Goal: Transaction & Acquisition: Subscribe to service/newsletter

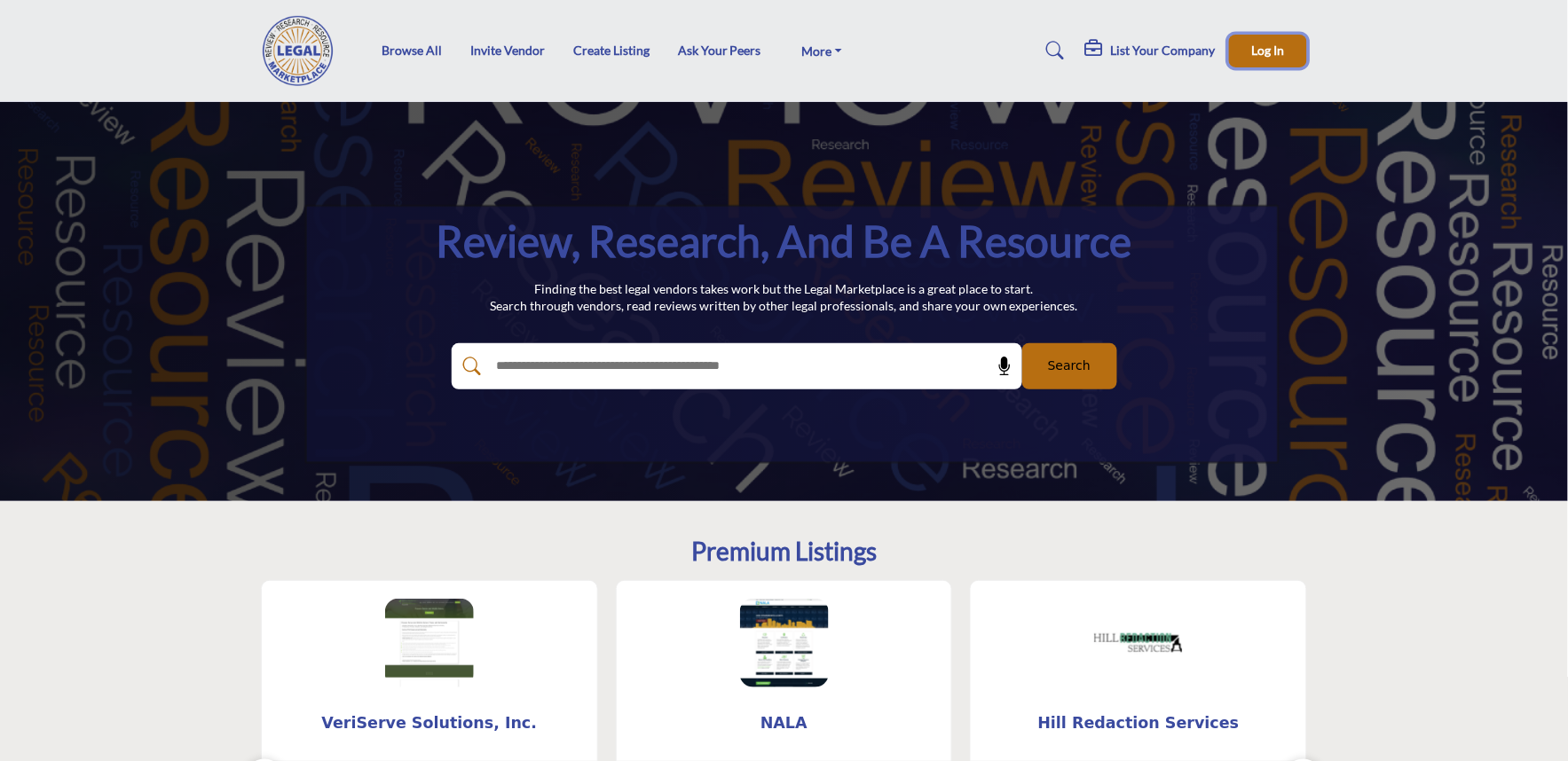
click at [1301, 50] on button "Log In" at bounding box center [1268, 51] width 78 height 33
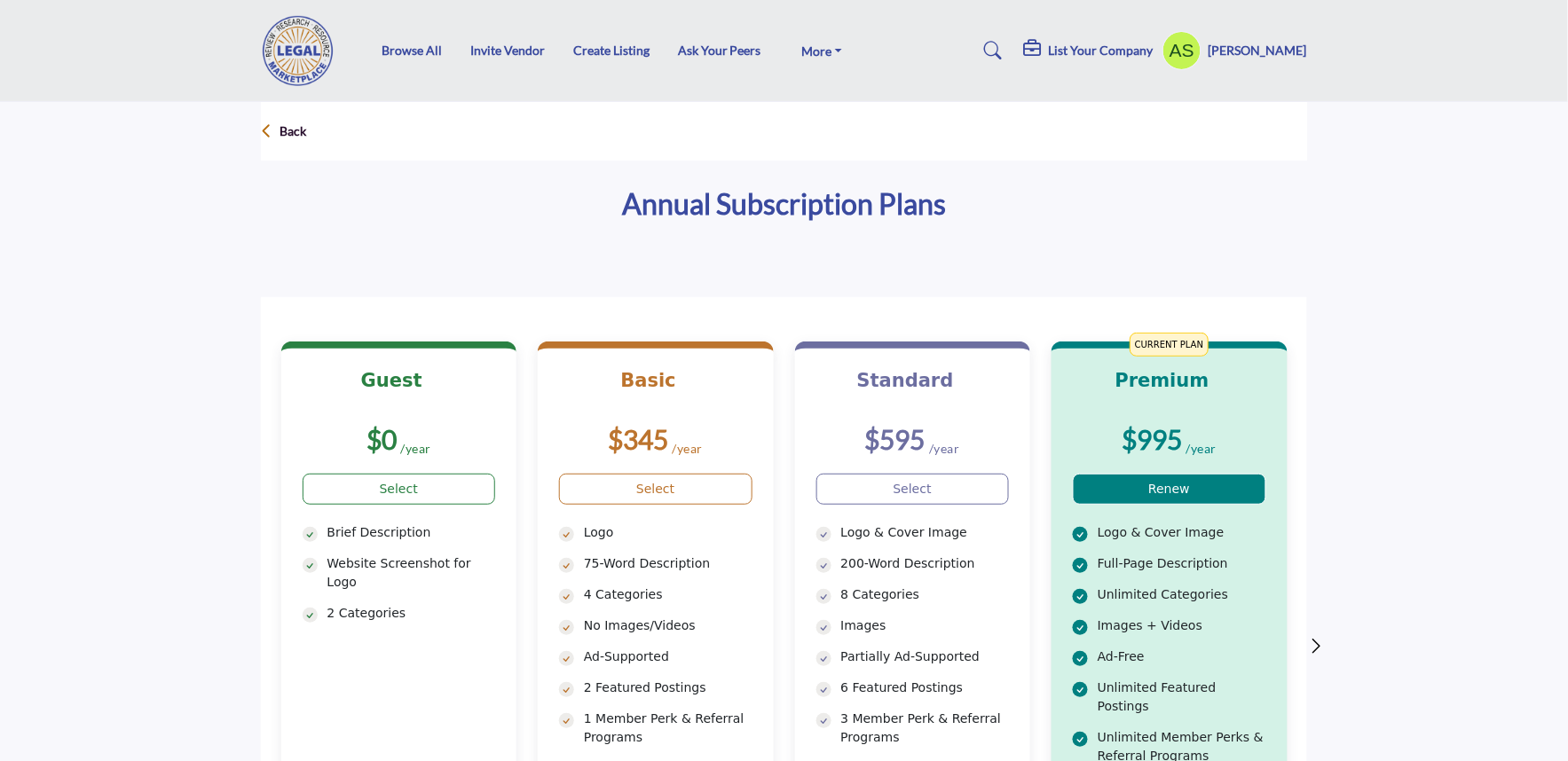
click at [1116, 475] on link "Renew" at bounding box center [1170, 489] width 194 height 31
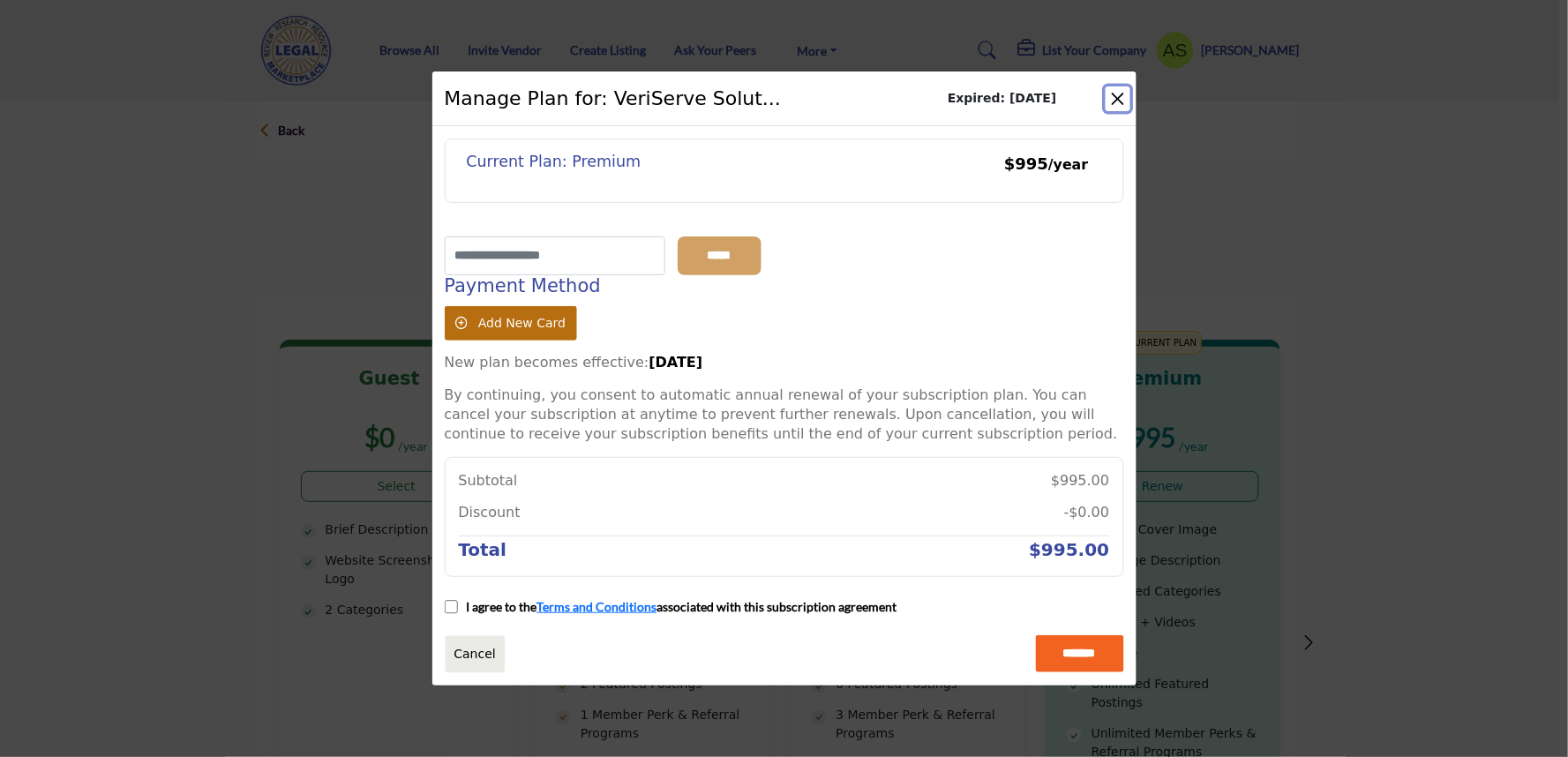
click at [1114, 101] on button "Close" at bounding box center [1117, 99] width 25 height 25
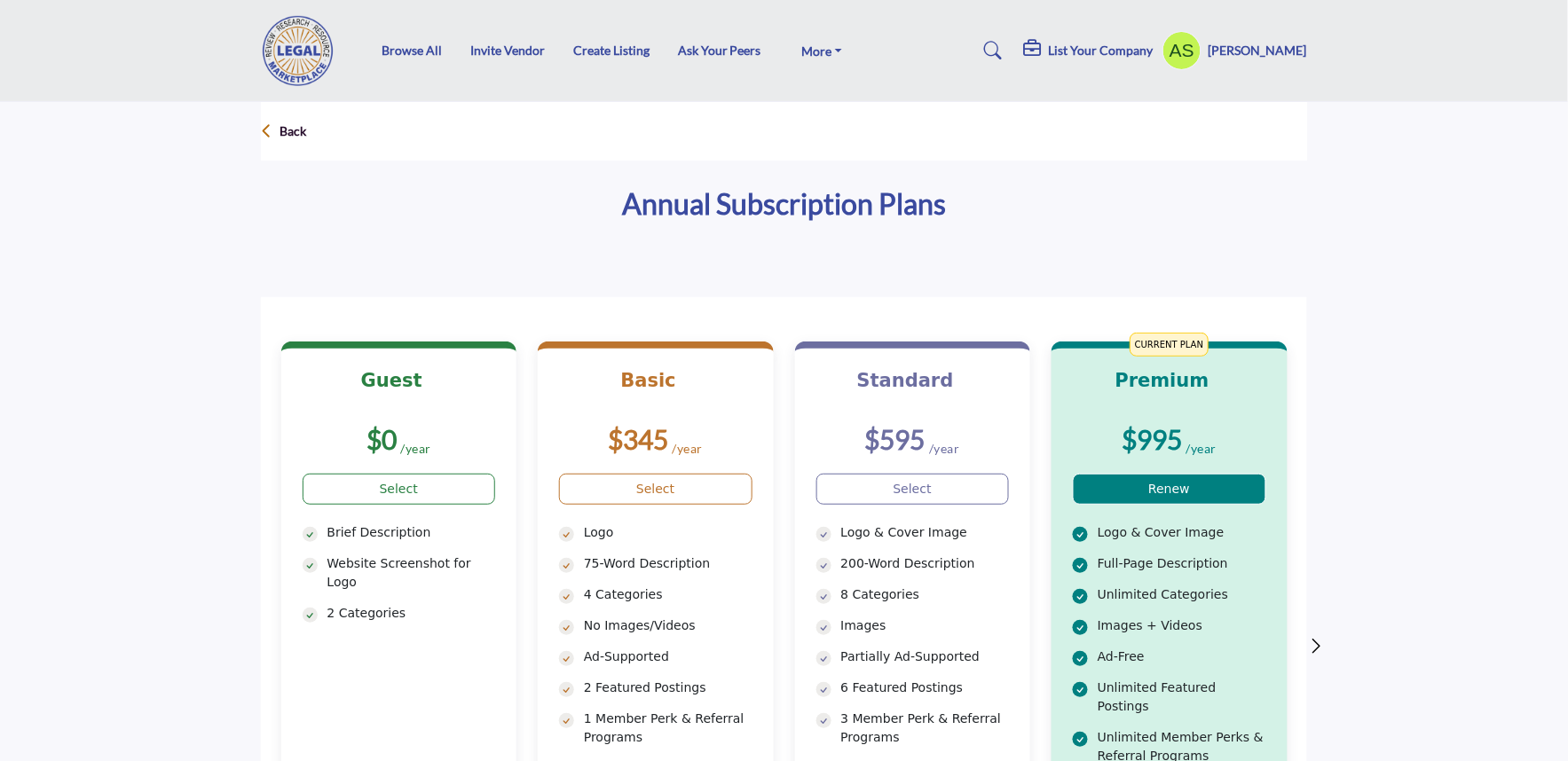
click at [1101, 472] on div "Premium $995 /year Renew Logo & Cover Image Ad-Free" at bounding box center [1170, 642] width 236 height 600
click at [1121, 485] on link "Renew" at bounding box center [1170, 489] width 194 height 31
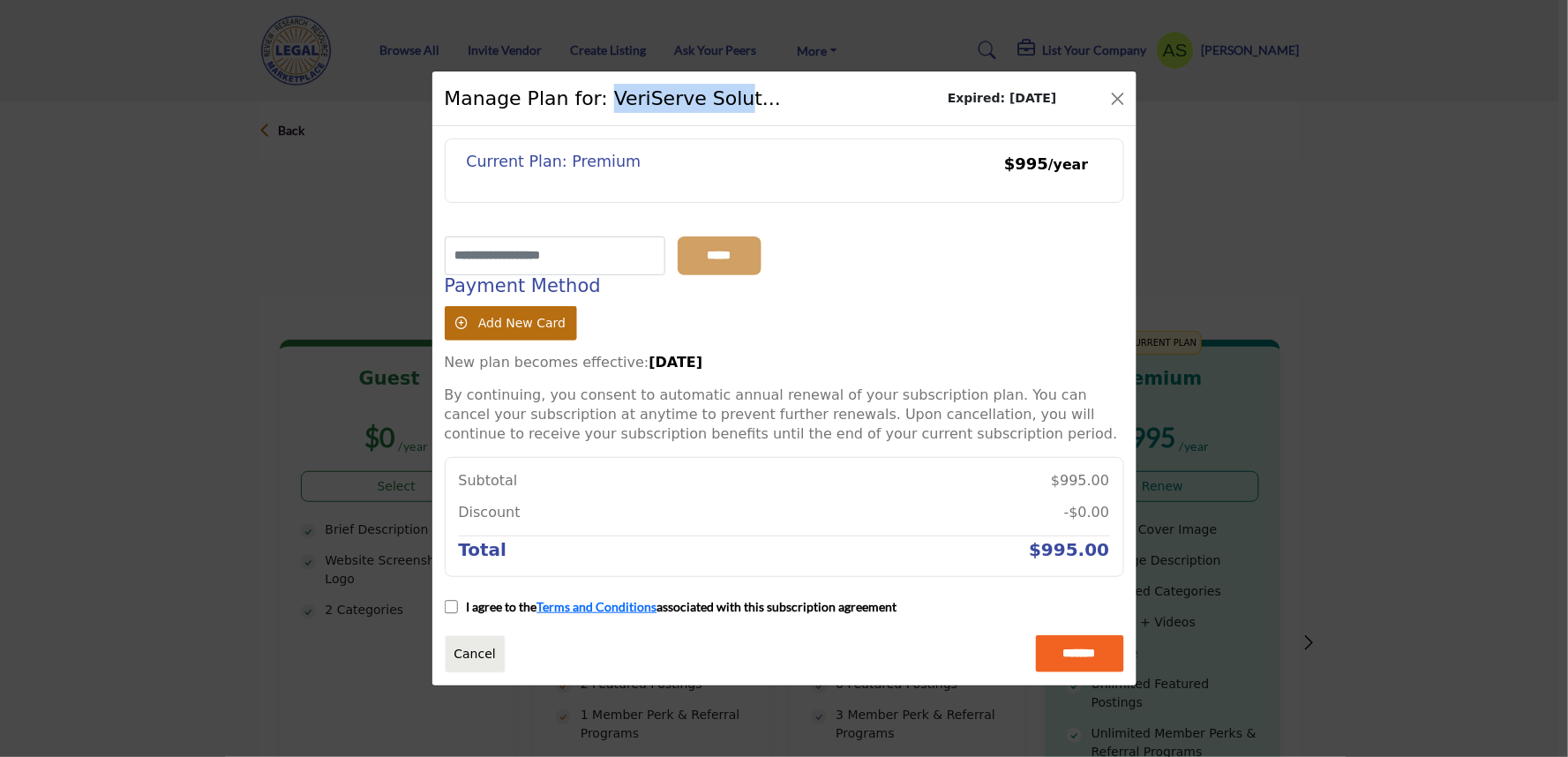
drag, startPoint x: 604, startPoint y: 95, endPoint x: 721, endPoint y: 93, distance: 117.0
click at [721, 93] on h1 "Manage Plan for: VeriServe Solut..." at bounding box center [613, 98] width 337 height 29
copy h1 "VeriServe Solu"
click at [903, 265] on div "*****" at bounding box center [775, 255] width 661 height 39
click at [933, 333] on div "Payment Method Add New Card 09/26" at bounding box center [784, 314] width 698 height 78
